Goal: Book appointment/travel/reservation

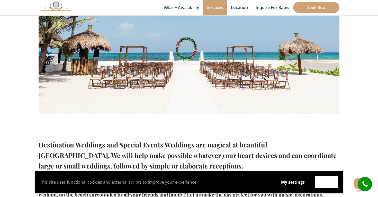
scroll to position [162, 0]
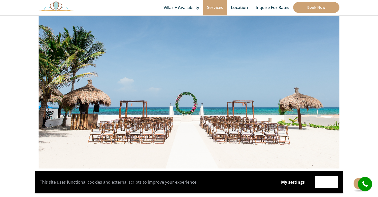
click at [322, 97] on img at bounding box center [189, 68] width 301 height 201
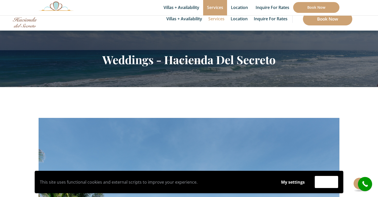
scroll to position [0, 0]
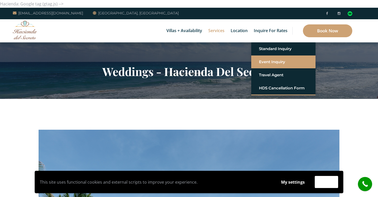
click at [269, 63] on link "Event Inquiry" at bounding box center [283, 61] width 49 height 9
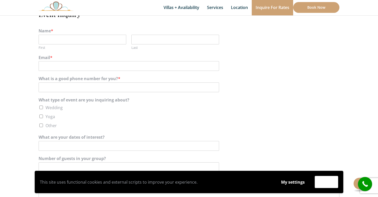
scroll to position [105, 0]
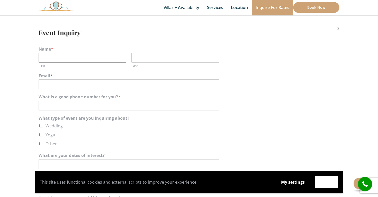
click at [96, 53] on input "First" at bounding box center [83, 58] width 88 height 10
type input "Sarah"
type input "Depontbriand"
type input "sldepontbriand@gmail.com"
type input "7203541492"
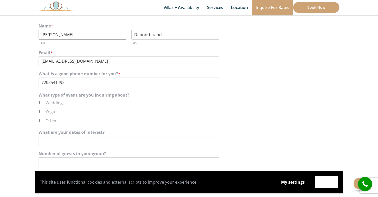
scroll to position [110, 0]
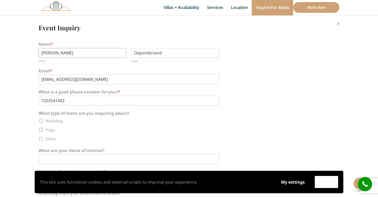
click at [97, 51] on input "Sarah" at bounding box center [83, 53] width 88 height 10
type input "Sarah"
click at [196, 55] on input "Depontbriand" at bounding box center [175, 53] width 88 height 10
type input "Depontbriand"
click at [136, 79] on input "sldepontbriand@gmail.com" at bounding box center [129, 80] width 180 height 10
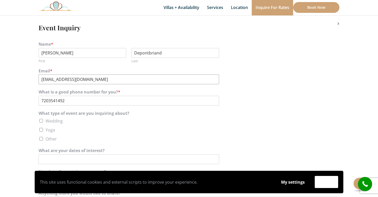
type input "sldepontbriand@gmail.com"
click at [181, 104] on input "7203541492" at bounding box center [129, 101] width 180 height 10
type input "7203541492"
click at [42, 121] on input "Wedding" at bounding box center [41, 121] width 4 height 4
checkbox input "true"
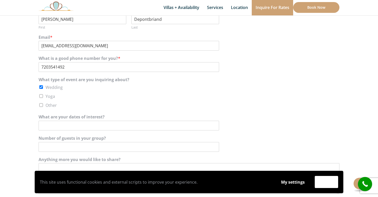
scroll to position [189, 0]
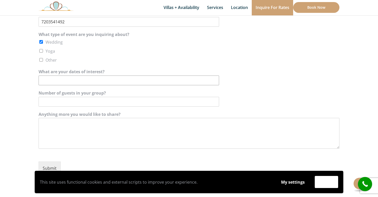
click at [87, 84] on input "What are your dates of interest?" at bounding box center [129, 81] width 180 height 10
type input "F"
type input "Anywhere between April and June 2027"
click at [85, 99] on input "Number of guests in your group?" at bounding box center [129, 102] width 180 height 10
type input "75-100"
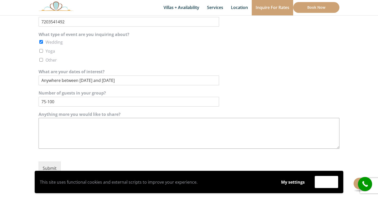
click at [96, 128] on textarea "Anything more you would like to share?" at bounding box center [189, 133] width 301 height 31
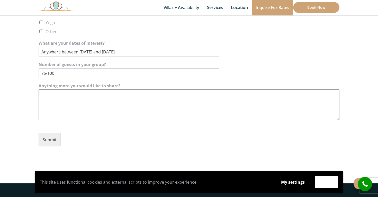
scroll to position [220, 0]
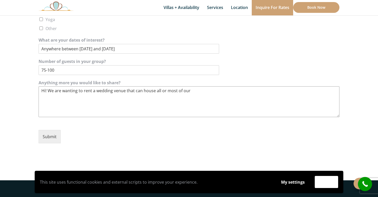
drag, startPoint x: 221, startPoint y: 94, endPoint x: 155, endPoint y: 93, distance: 66.0
click at [155, 93] on textarea "Hi! We are wanting to rent a wedding venue that can house all or most of our" at bounding box center [189, 101] width 301 height 31
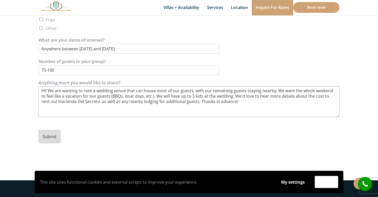
type textarea "Hi! We are wanting to rent a wedding venue that can house most of our guests, w…"
click at [54, 139] on button "Submit" at bounding box center [50, 136] width 22 height 13
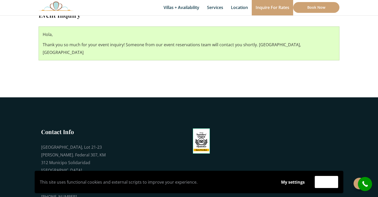
scroll to position [123, 0]
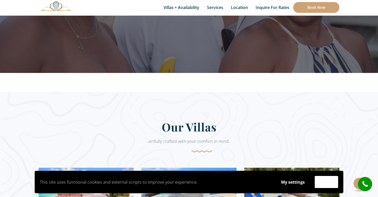
scroll to position [210, 0]
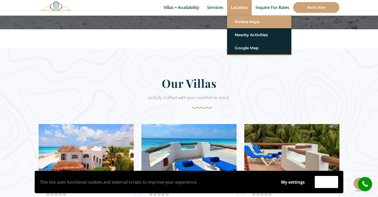
click at [243, 25] on link "Riviera Maya" at bounding box center [259, 21] width 49 height 9
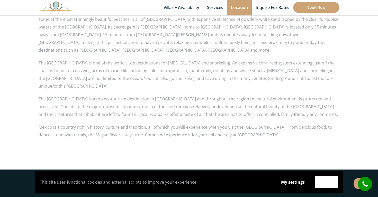
scroll to position [472, 0]
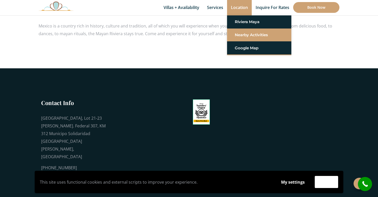
click at [242, 35] on link "Nearby Activities" at bounding box center [259, 34] width 49 height 9
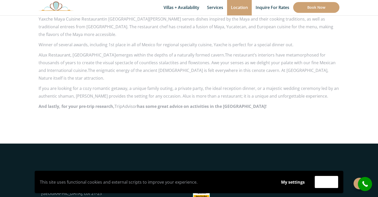
scroll to position [922, 0]
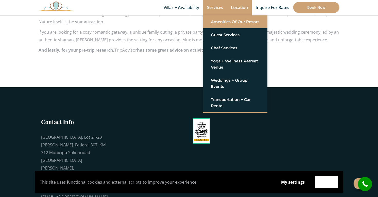
click at [223, 21] on link "Amenities of Our Resort" at bounding box center [235, 21] width 49 height 9
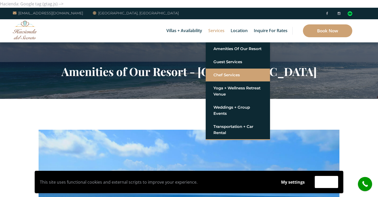
click at [228, 77] on link "Chef Services" at bounding box center [237, 74] width 49 height 9
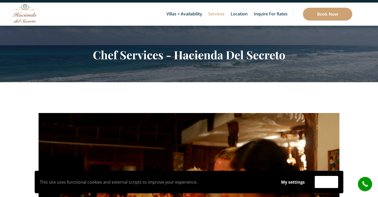
scroll to position [14, 0]
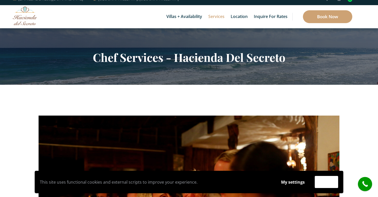
click at [189, 16] on li "6 Bedrooms Casa del Secreto" at bounding box center [192, 21] width 64 height 13
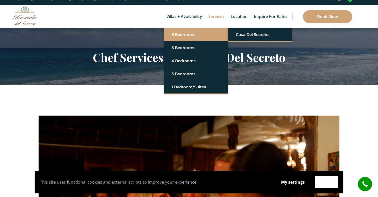
click at [182, 38] on link "6 Bedrooms" at bounding box center [195, 34] width 49 height 9
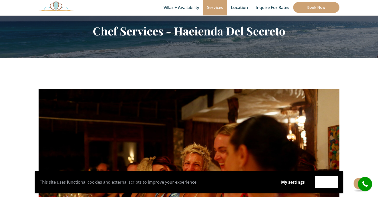
scroll to position [94, 0]
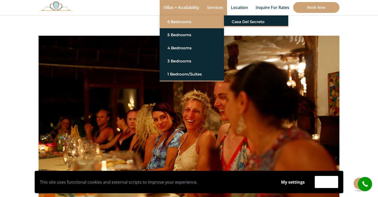
click at [180, 23] on link "6 Bedrooms" at bounding box center [191, 21] width 49 height 9
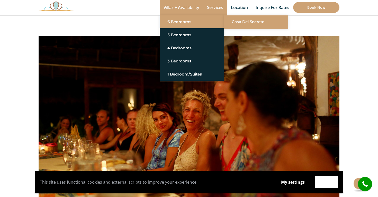
click at [246, 22] on link "Casa del Secreto" at bounding box center [256, 21] width 49 height 9
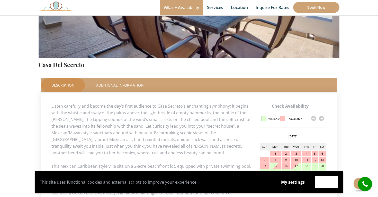
scroll to position [236, 0]
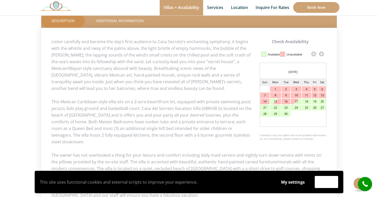
click at [321, 53] on link at bounding box center [321, 54] width 8 height 8
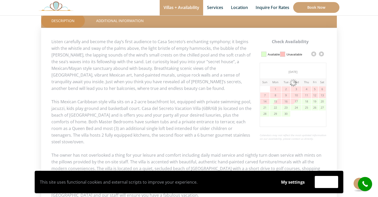
click at [321, 53] on link at bounding box center [321, 54] width 8 height 8
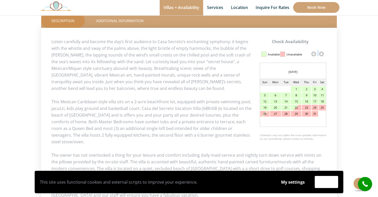
click at [321, 53] on link at bounding box center [321, 54] width 8 height 8
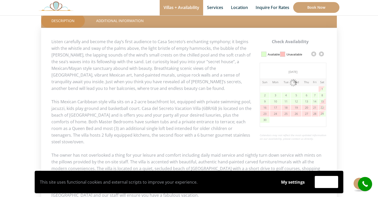
click at [322, 53] on link at bounding box center [321, 54] width 8 height 8
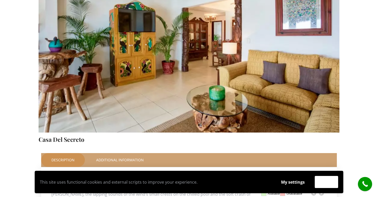
scroll to position [10, 0]
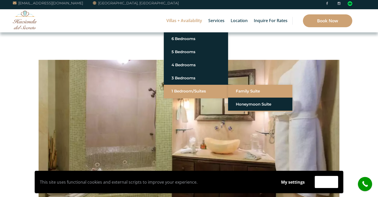
click at [239, 92] on link "Family Suite" at bounding box center [260, 91] width 49 height 9
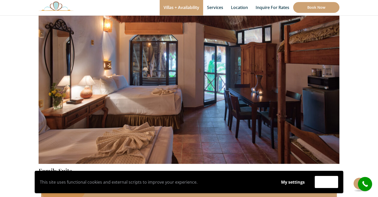
scroll to position [34, 0]
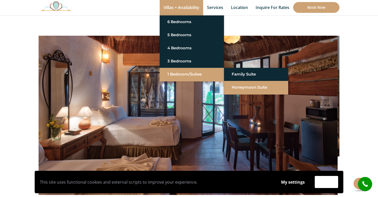
click at [242, 87] on link "Honeymoon Suite" at bounding box center [256, 87] width 49 height 9
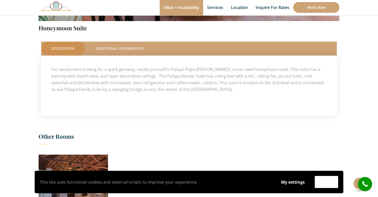
scroll to position [6, 0]
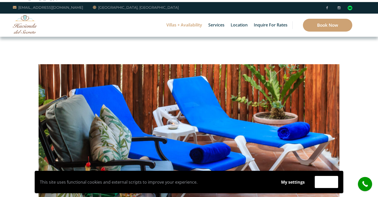
click at [169, 108] on img at bounding box center [189, 124] width 301 height 200
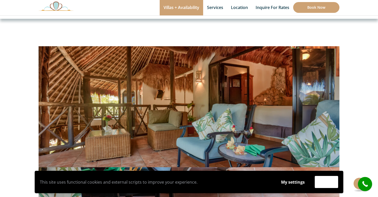
scroll to position [53, 0]
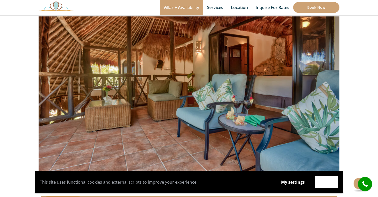
click at [296, 52] on img at bounding box center [189, 77] width 301 height 200
click at [322, 62] on img at bounding box center [189, 77] width 301 height 200
click at [51, 79] on img at bounding box center [189, 77] width 301 height 200
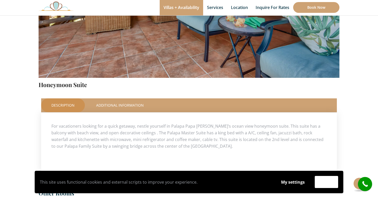
scroll to position [0, 0]
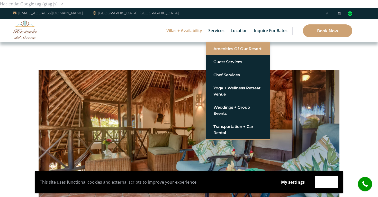
click at [234, 47] on link "Amenities of Our Resort" at bounding box center [237, 48] width 49 height 9
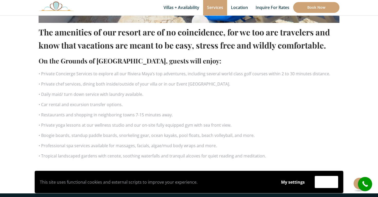
scroll to position [376, 0]
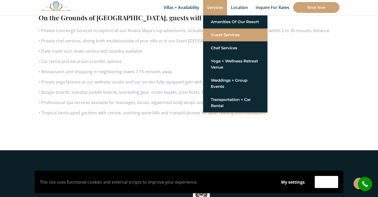
click at [222, 35] on link "Guest Services" at bounding box center [235, 34] width 49 height 9
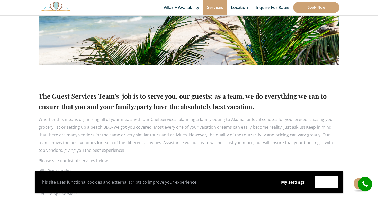
scroll to position [370, 0]
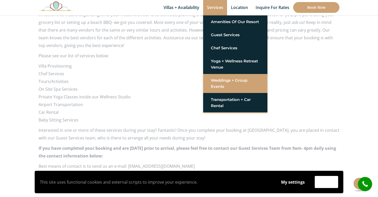
click at [220, 84] on link "Weddings + Group Events" at bounding box center [235, 83] width 49 height 15
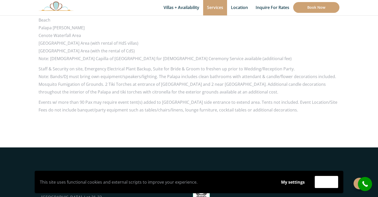
scroll to position [553, 0]
